Goal: Complete application form

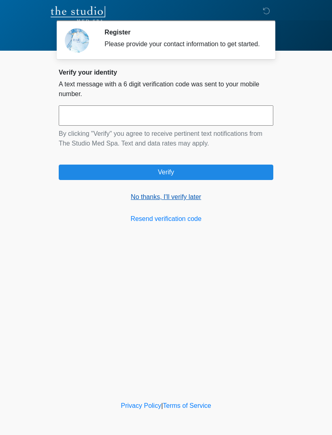
click at [184, 202] on link "No thanks, I'll verify later" at bounding box center [166, 197] width 215 height 10
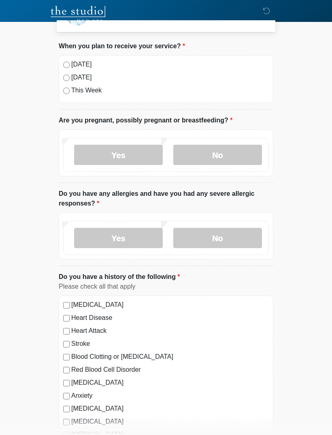
scroll to position [29, 0]
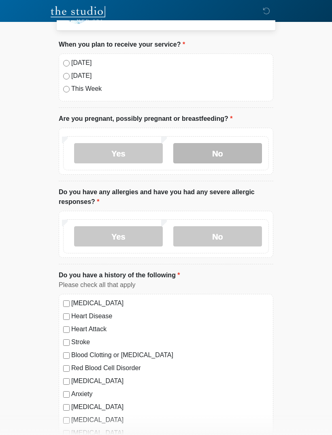
click at [228, 154] on label "No" at bounding box center [217, 153] width 89 height 20
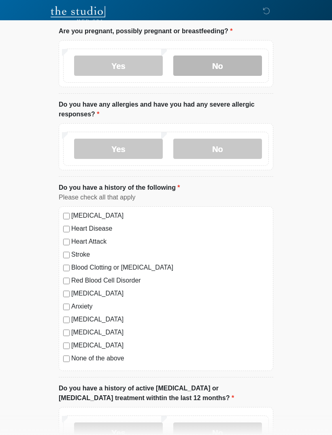
scroll to position [117, 0]
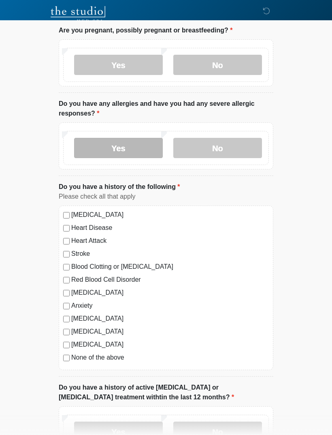
click at [130, 145] on label "Yes" at bounding box center [118, 148] width 89 height 20
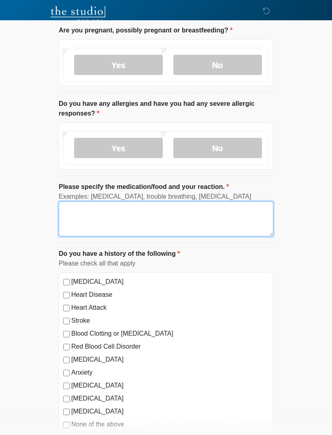
click at [74, 201] on textarea "Please specify the medication/food and your reaction." at bounding box center [166, 218] width 215 height 35
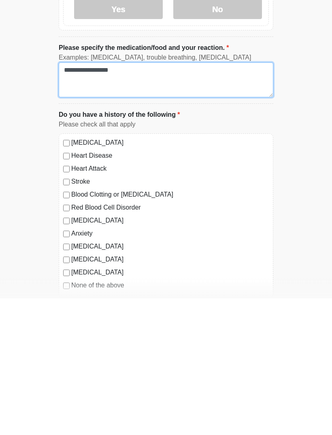
scroll to position [126, 0]
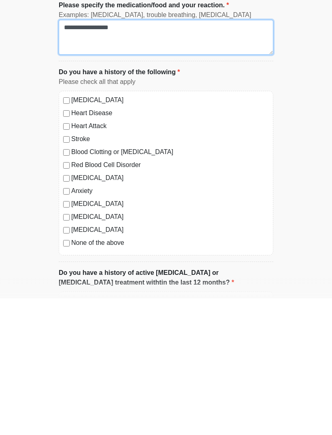
type textarea "**********"
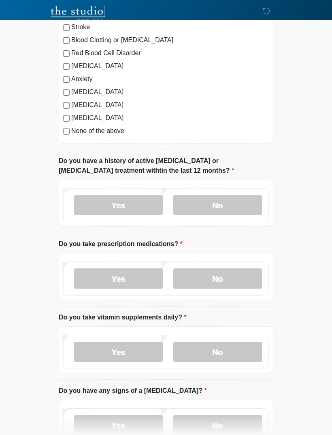
scroll to position [410, 0]
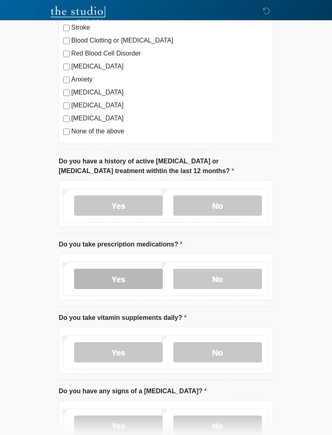
click at [98, 276] on label "Yes" at bounding box center [118, 279] width 89 height 20
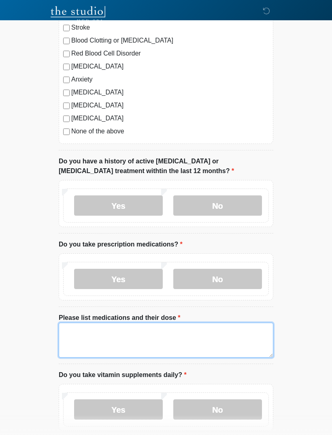
click at [81, 344] on textarea "Please list medications and their dose" at bounding box center [166, 340] width 215 height 35
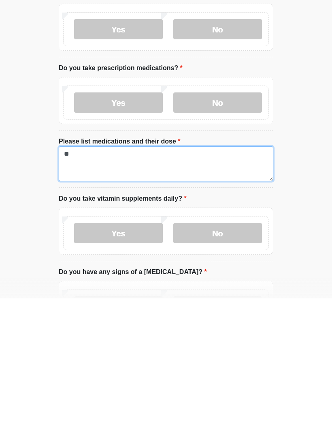
type textarea "*"
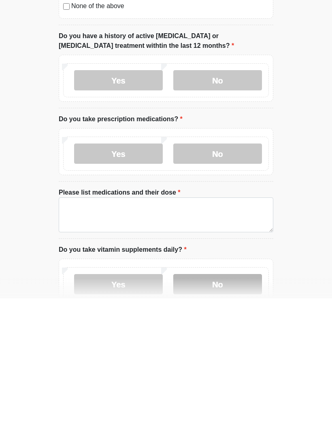
click at [231, 411] on label "No" at bounding box center [217, 421] width 89 height 20
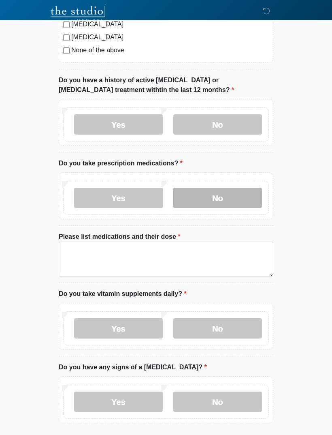
click at [229, 193] on label "No" at bounding box center [217, 198] width 89 height 20
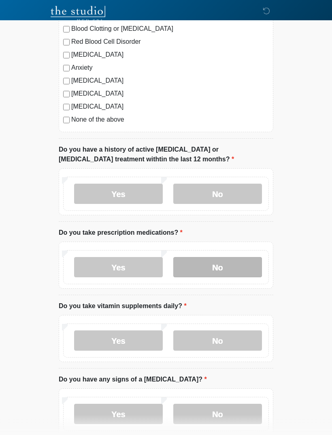
scroll to position [422, 0]
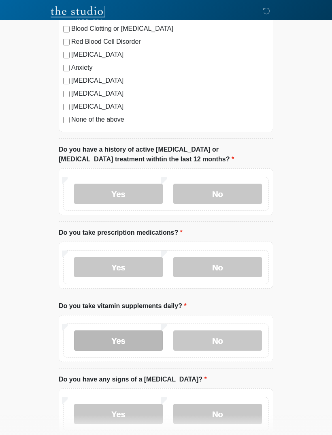
click at [101, 340] on label "Yes" at bounding box center [118, 340] width 89 height 20
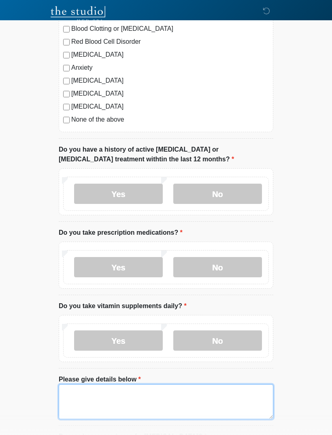
click at [83, 402] on textarea "Please give details below" at bounding box center [166, 401] width 215 height 35
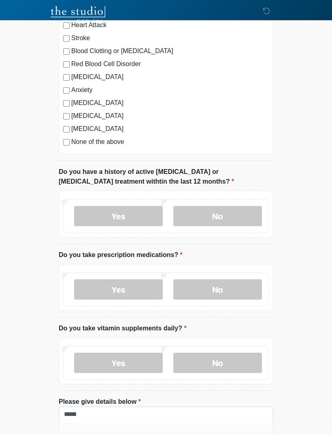
scroll to position [398, 0]
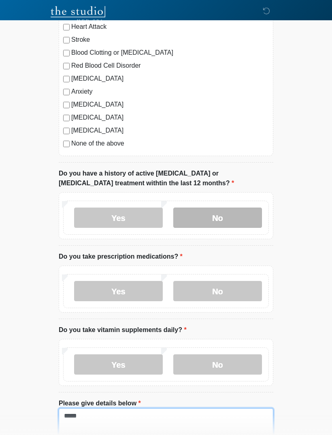
type textarea "*****"
click at [231, 226] on label "No" at bounding box center [217, 217] width 89 height 20
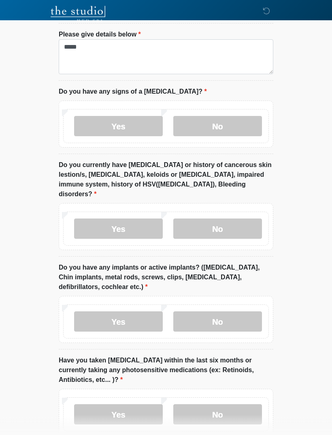
scroll to position [768, 0]
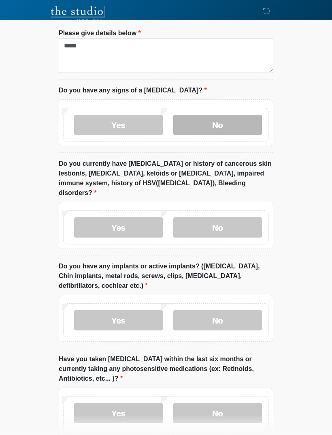
click at [224, 121] on label "No" at bounding box center [217, 125] width 89 height 20
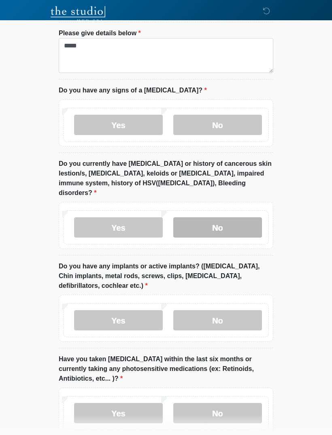
click at [231, 224] on label "No" at bounding box center [217, 227] width 89 height 20
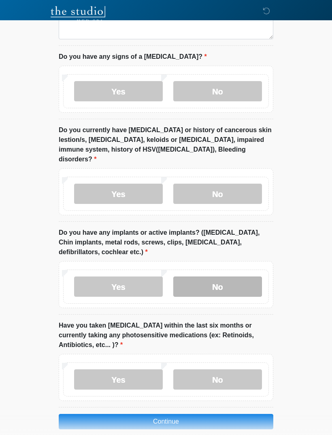
click at [227, 282] on label "No" at bounding box center [217, 286] width 89 height 20
click at [233, 276] on label "No" at bounding box center [217, 286] width 89 height 20
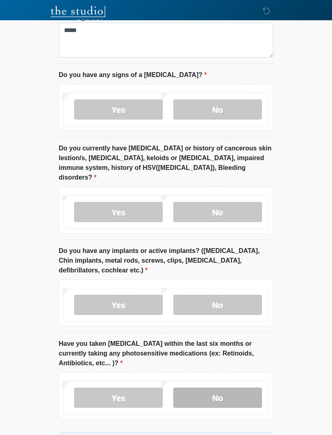
click at [220, 388] on label "No" at bounding box center [217, 398] width 89 height 20
click at [220, 387] on label "No" at bounding box center [217, 397] width 89 height 20
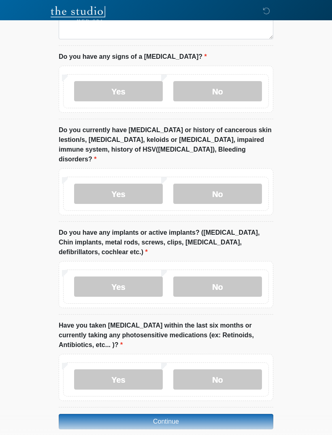
click at [225, 414] on button "Continue" at bounding box center [166, 421] width 215 height 15
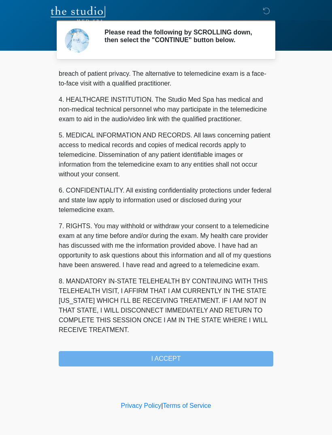
scroll to position [207, 0]
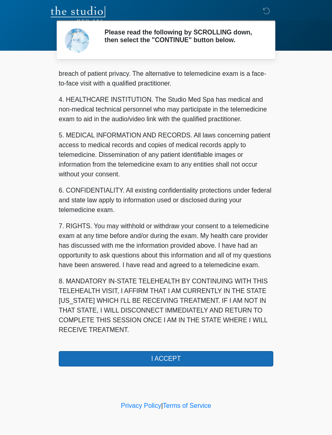
click at [195, 358] on button "I ACCEPT" at bounding box center [166, 358] width 215 height 15
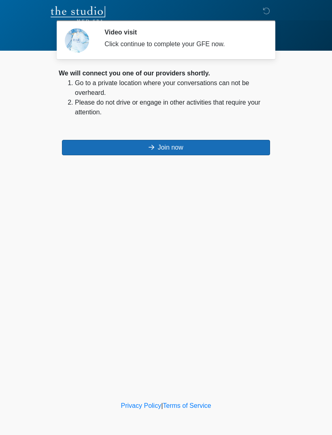
click at [228, 149] on button "Join now" at bounding box center [166, 147] width 208 height 15
